Goal: Information Seeking & Learning: Learn about a topic

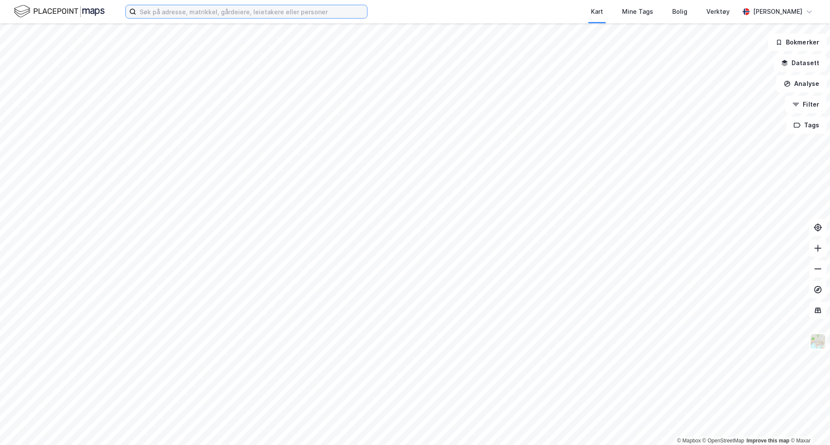
click at [219, 13] on input at bounding box center [251, 11] width 231 height 13
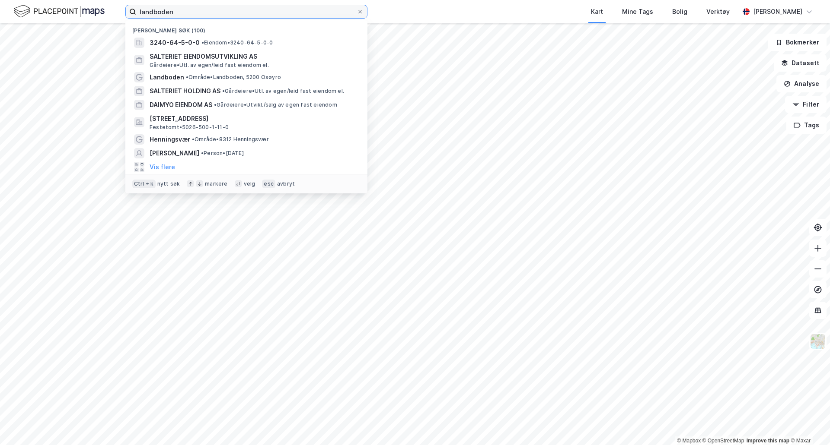
type input "landboden"
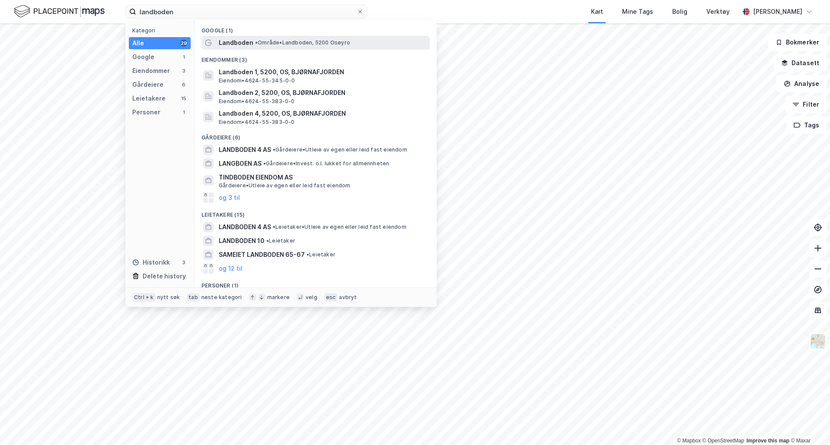
click at [282, 46] on div "Landboden • Område • [GEOGRAPHIC_DATA], [GEOGRAPHIC_DATA]" at bounding box center [323, 43] width 209 height 10
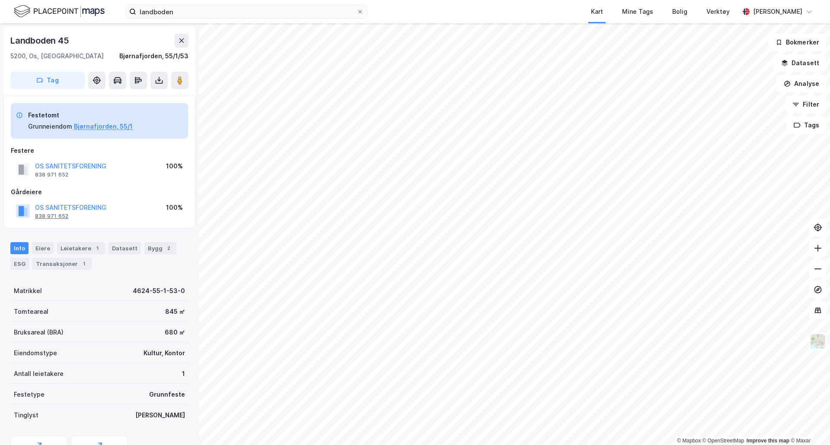
click at [58, 217] on div "838 971 652" at bounding box center [51, 216] width 33 height 7
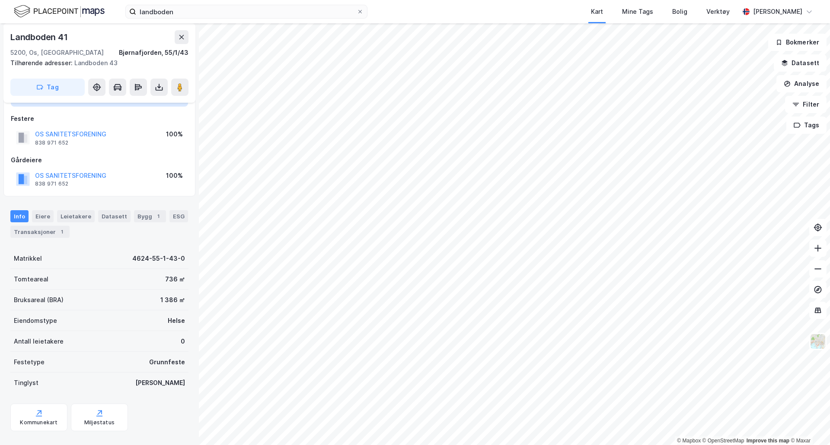
scroll to position [57, 0]
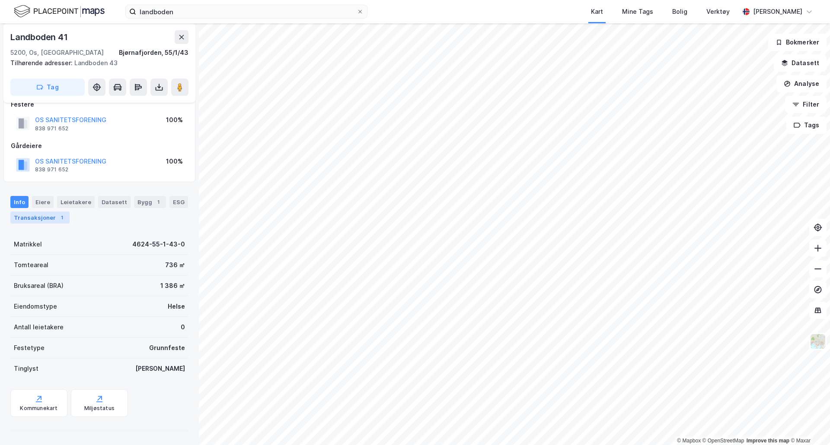
click at [24, 218] on div "Transaksjoner 1" at bounding box center [39, 218] width 59 height 12
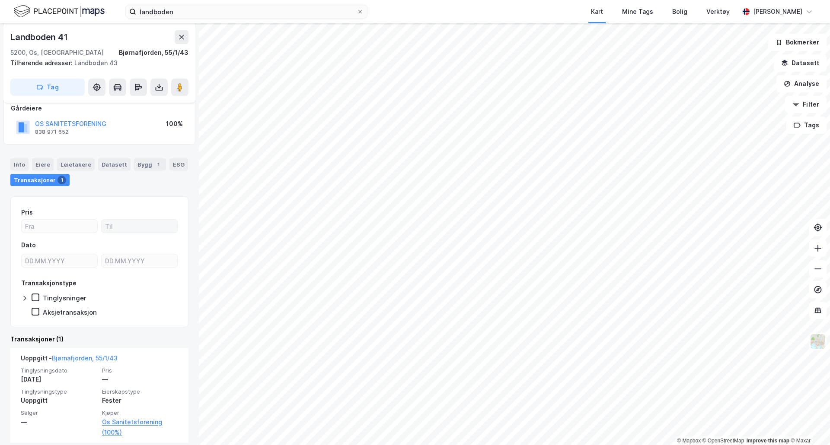
scroll to position [95, 0]
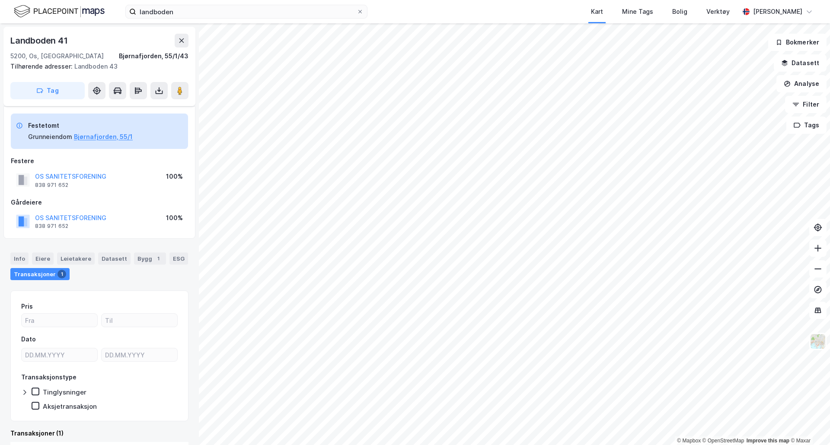
scroll to position [7, 0]
